Goal: Book appointment/travel/reservation

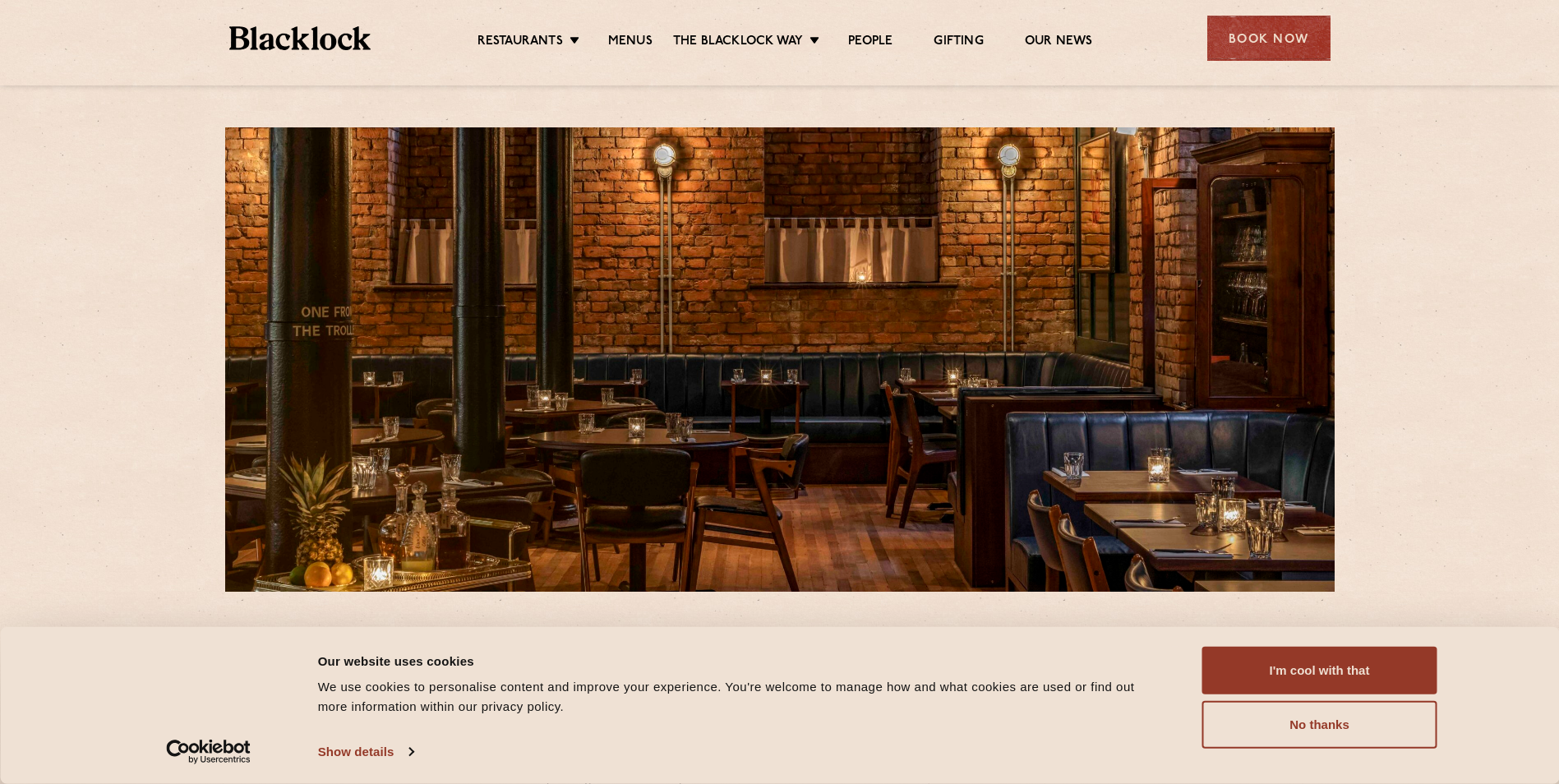
click at [627, 28] on ul "Restaurants Soho City Shoreditch Covent Garden Canary Wharf Manchester Birmingh…" at bounding box center [784, 39] width 828 height 26
click at [626, 41] on link "Menus" at bounding box center [629, 42] width 44 height 18
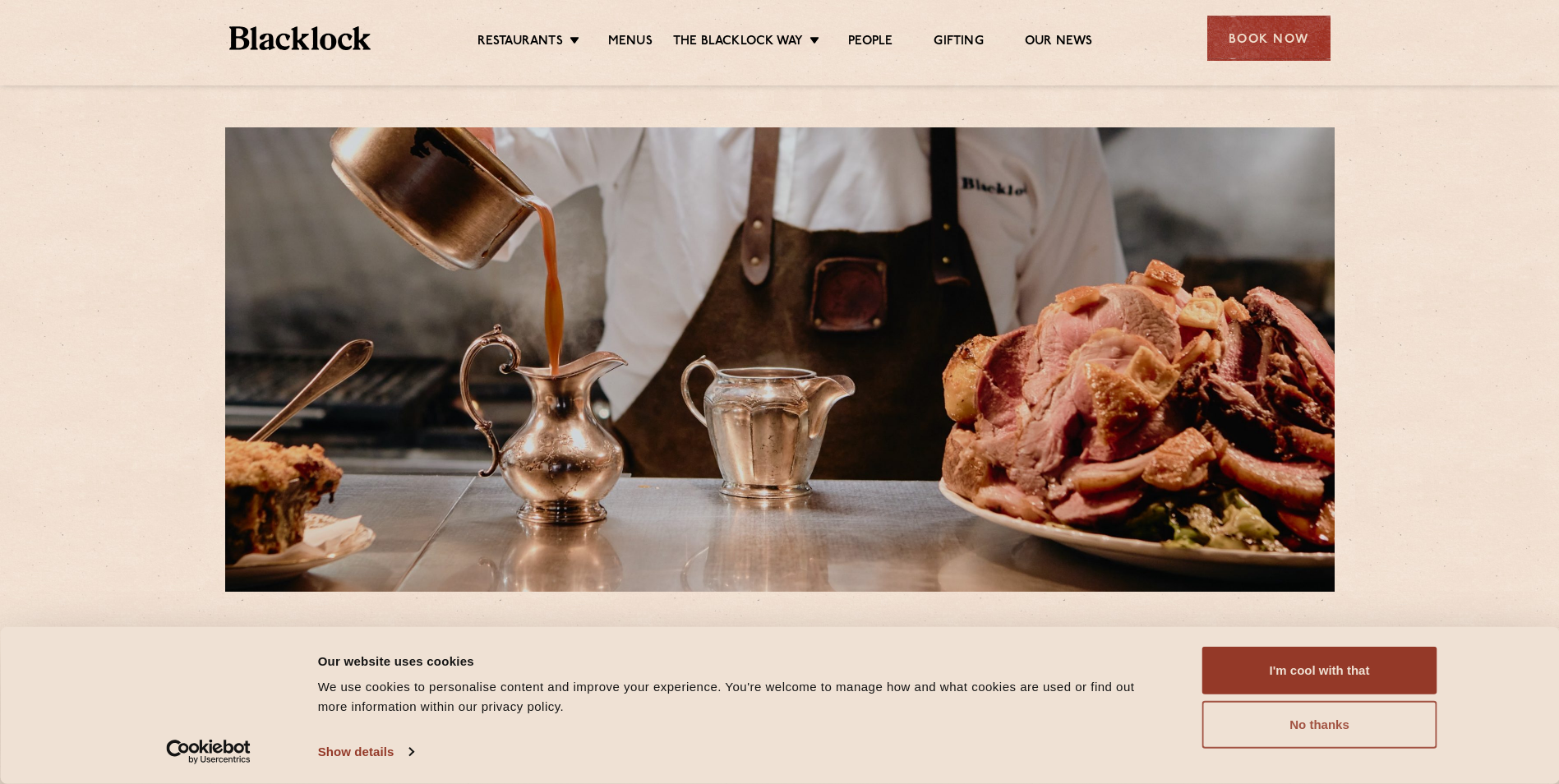
click at [1332, 716] on button "No thanks" at bounding box center [1319, 725] width 235 height 48
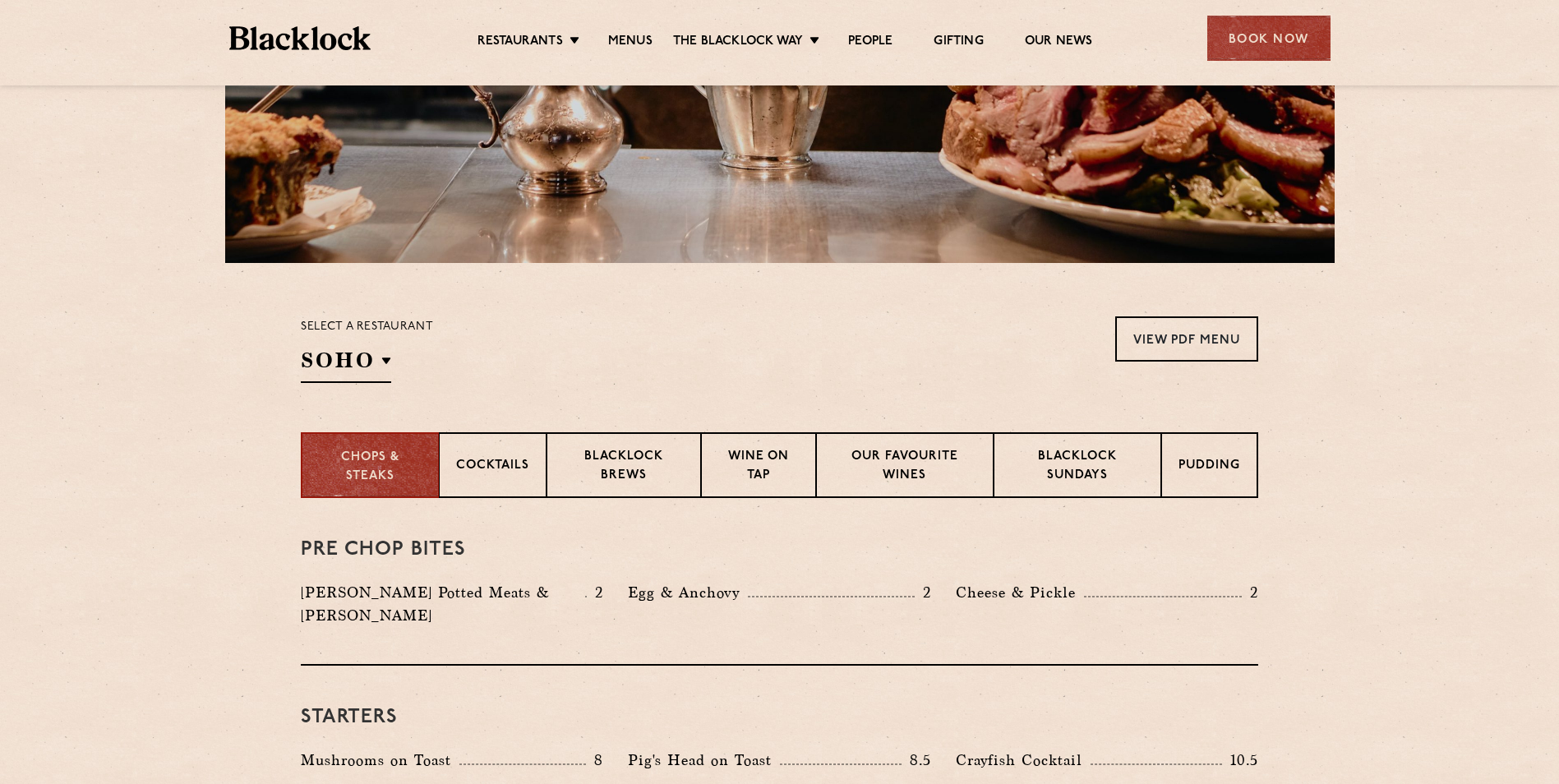
scroll to position [493, 0]
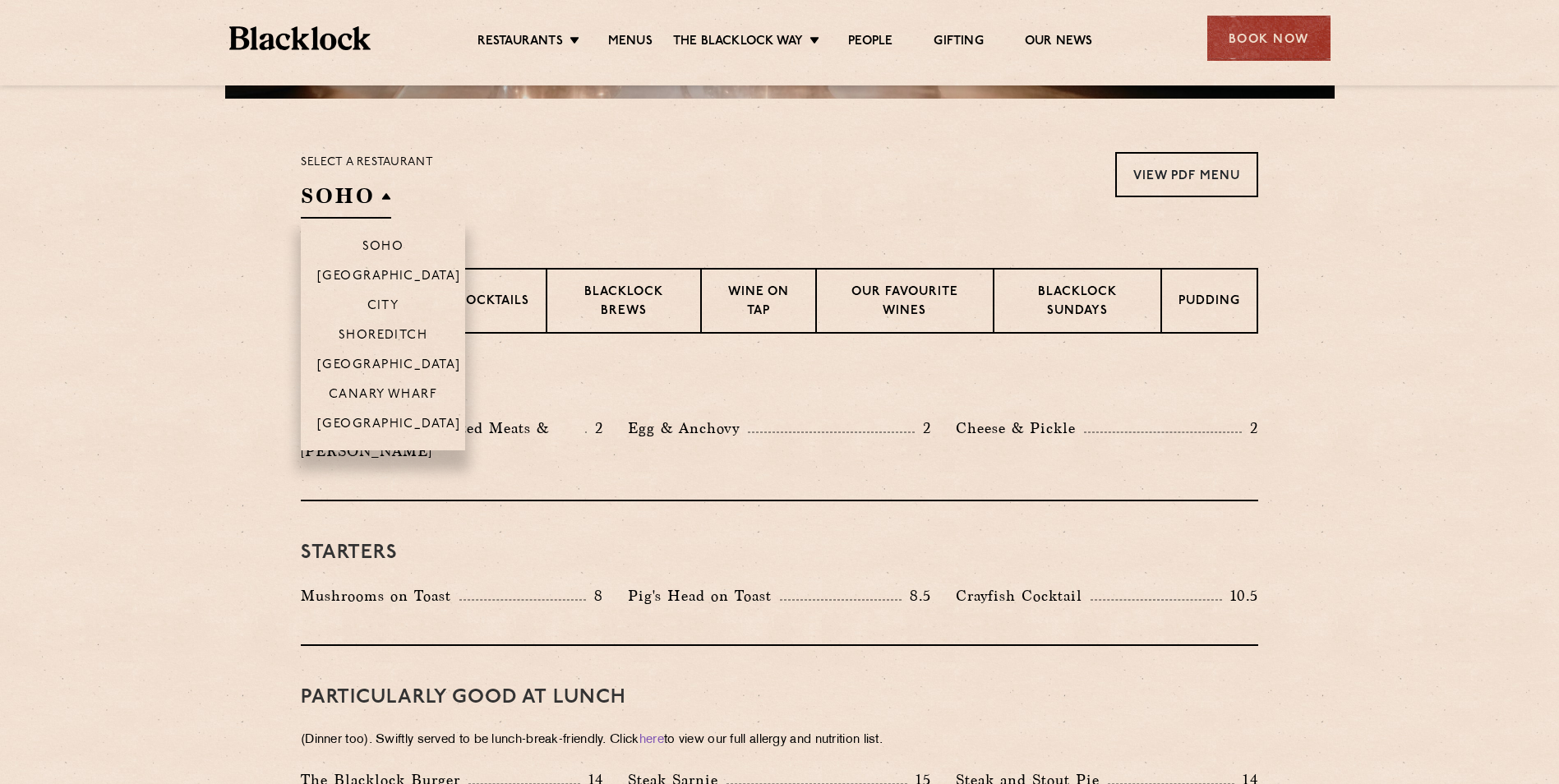
click at [350, 206] on h2 "SOHO" at bounding box center [346, 199] width 91 height 37
click at [376, 418] on p "[GEOGRAPHIC_DATA]" at bounding box center [389, 425] width 143 height 16
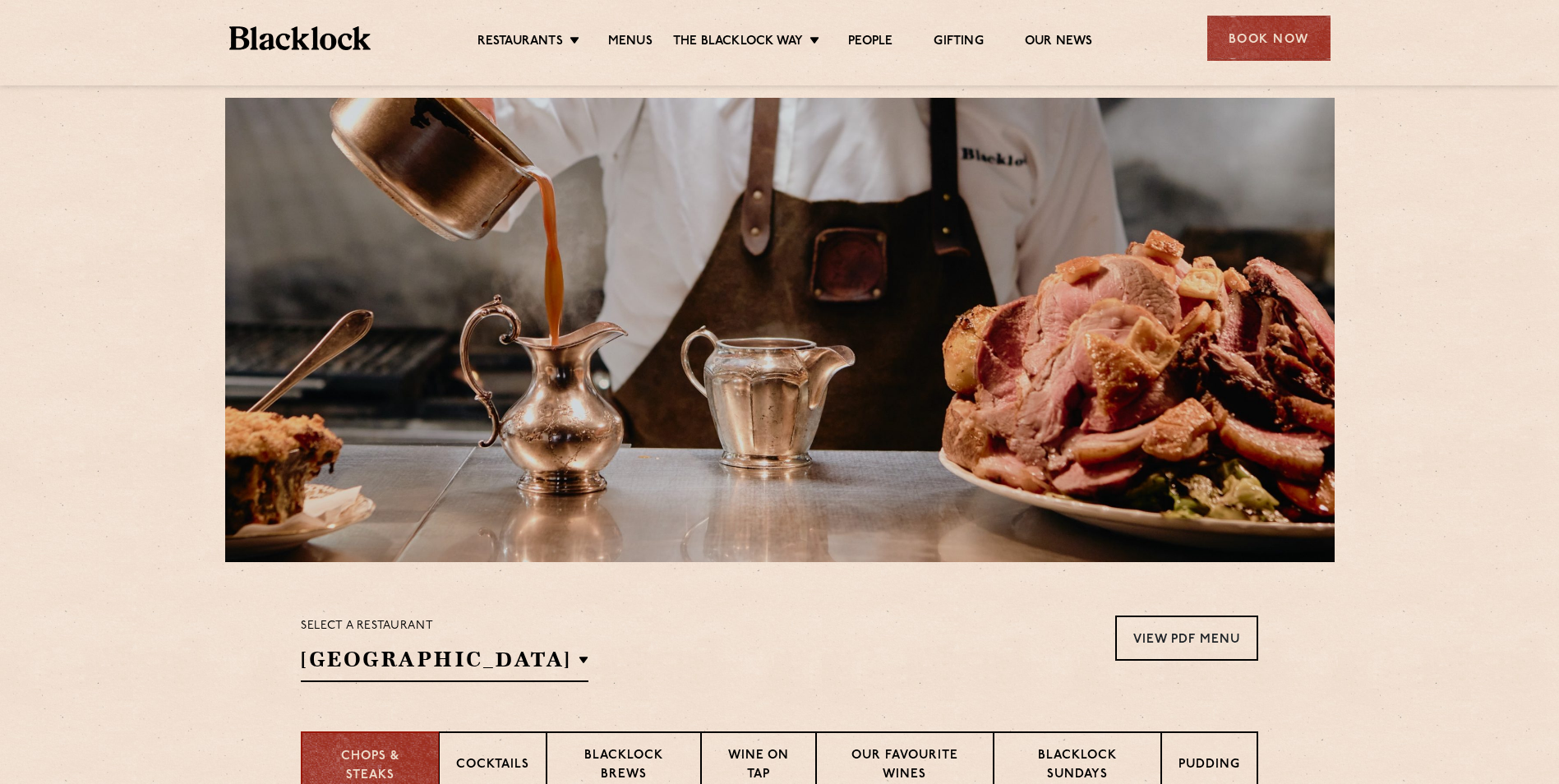
scroll to position [0, 0]
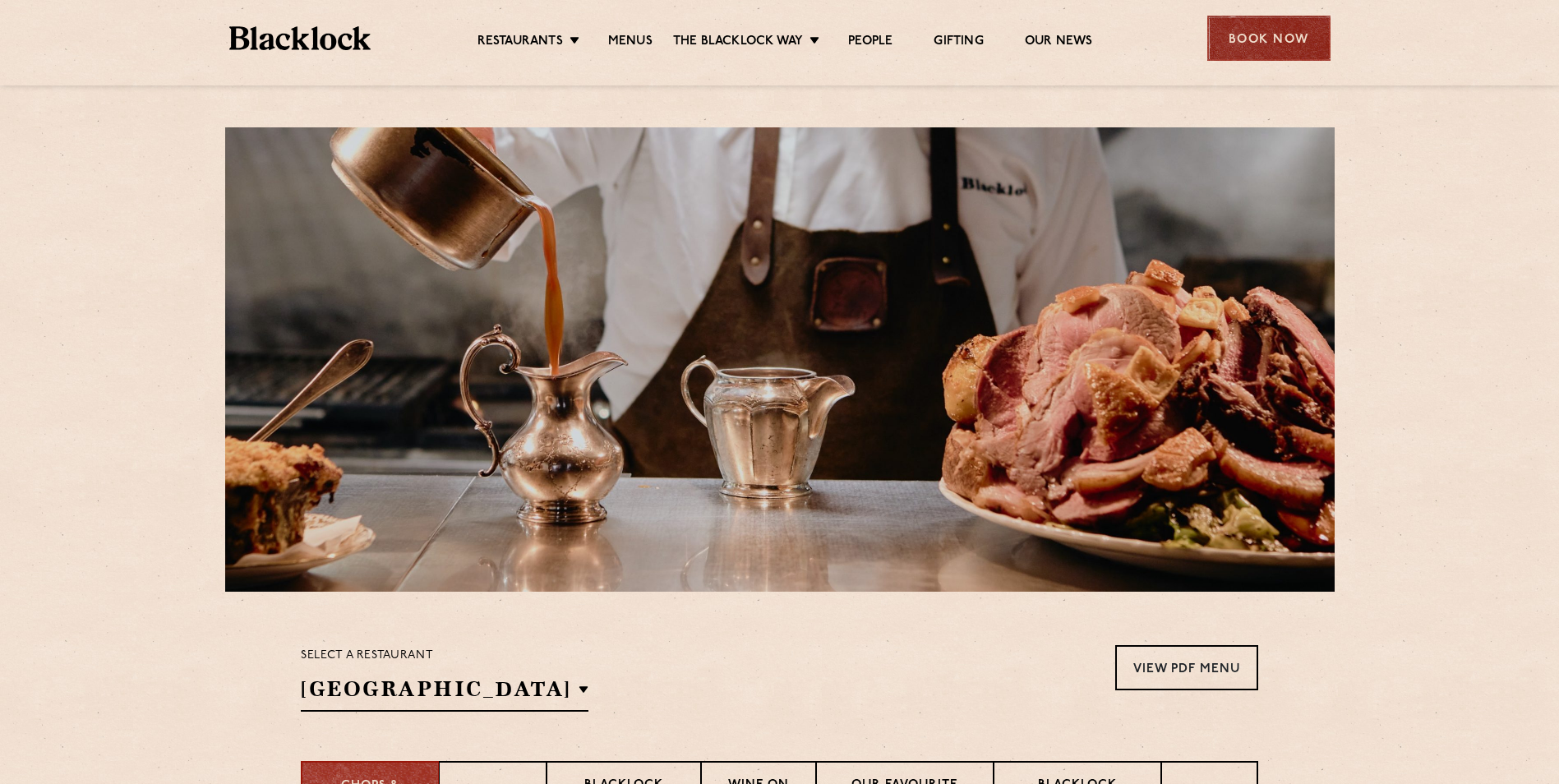
click at [1250, 42] on div "Book Now" at bounding box center [1268, 39] width 124 height 45
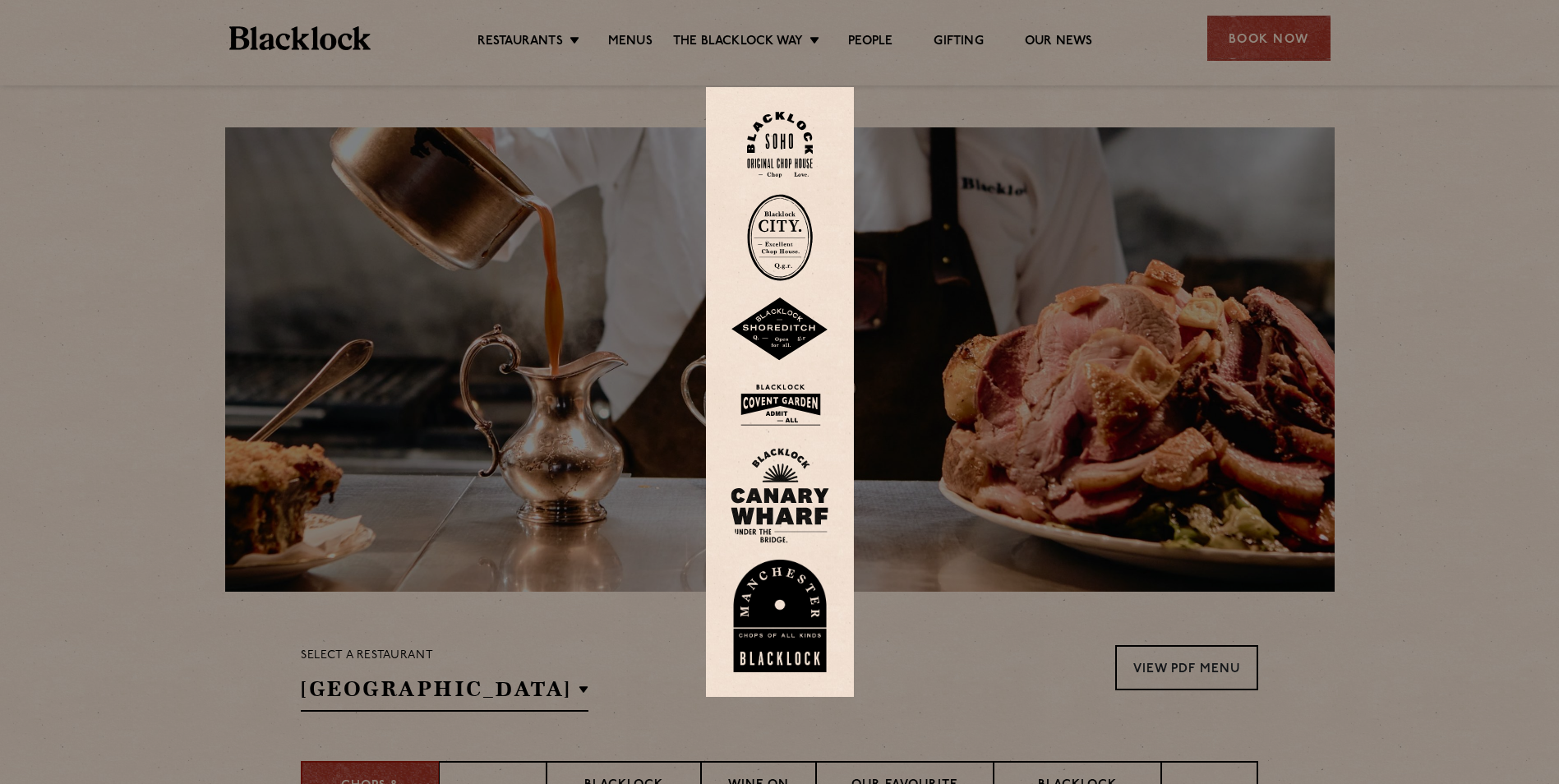
click at [787, 609] on img at bounding box center [780, 616] width 99 height 113
